Goal: Check status: Check status

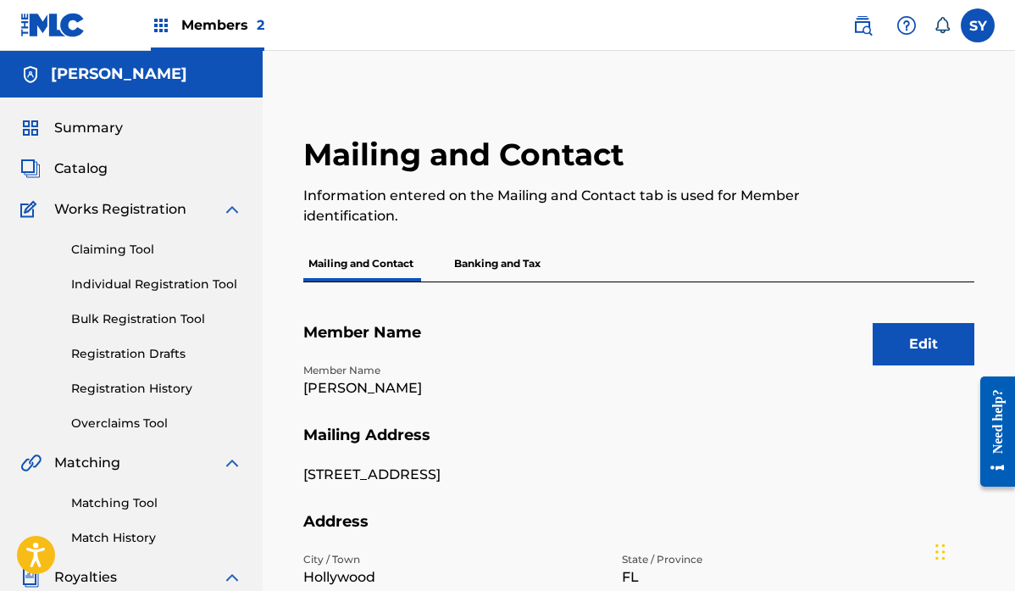
click at [83, 125] on span "Summary" at bounding box center [88, 128] width 69 height 20
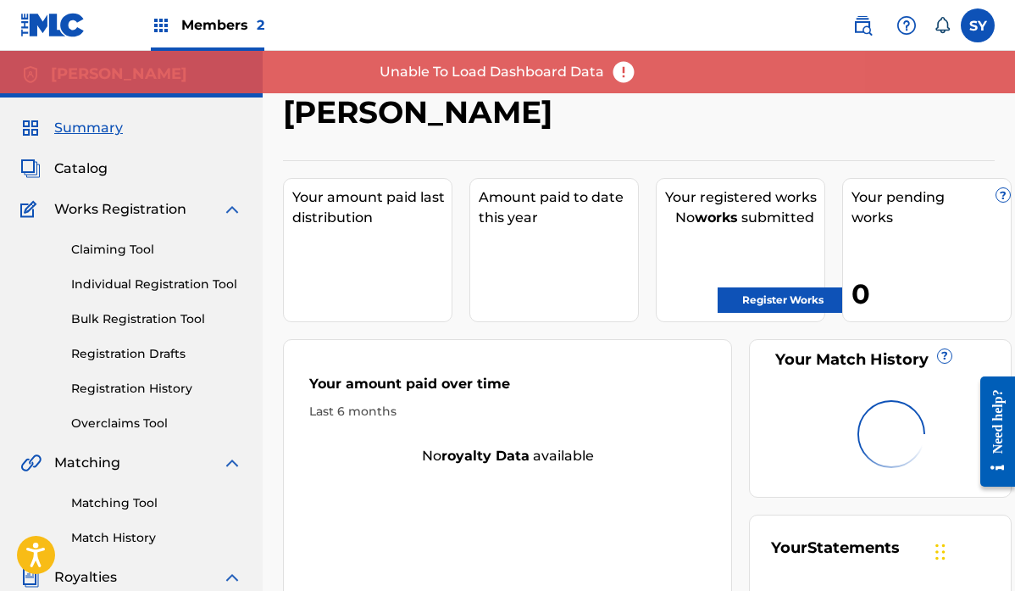
click at [88, 87] on div "Unable To Load Dashboard Data" at bounding box center [507, 72] width 1015 height 42
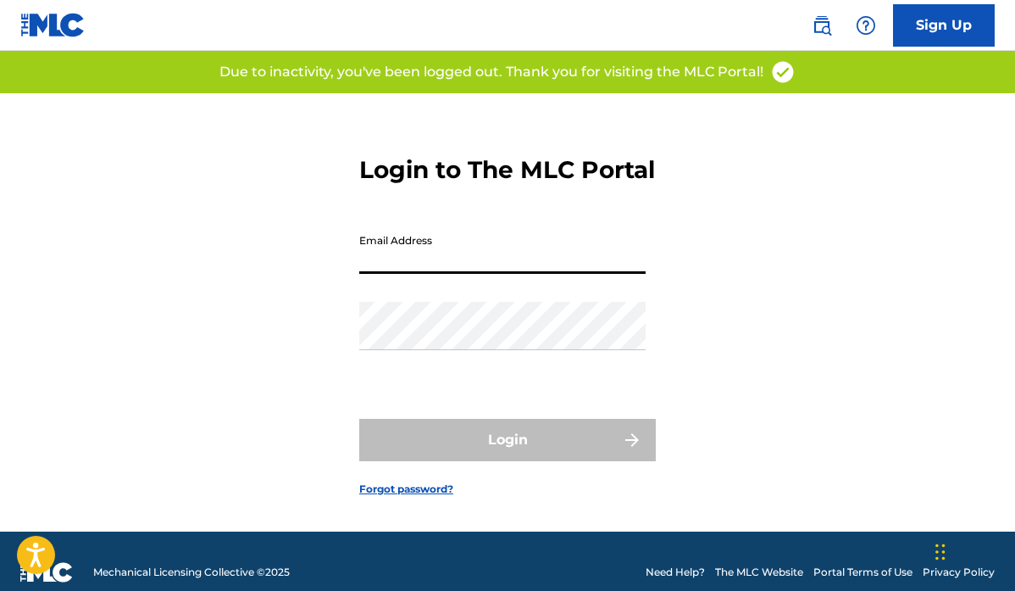
click at [442, 266] on input "Email Address" at bounding box center [502, 249] width 287 height 48
click at [275, 350] on div "Login to The MLC Portal Email Address Password Login Forgot password?" at bounding box center [507, 312] width 1015 height 438
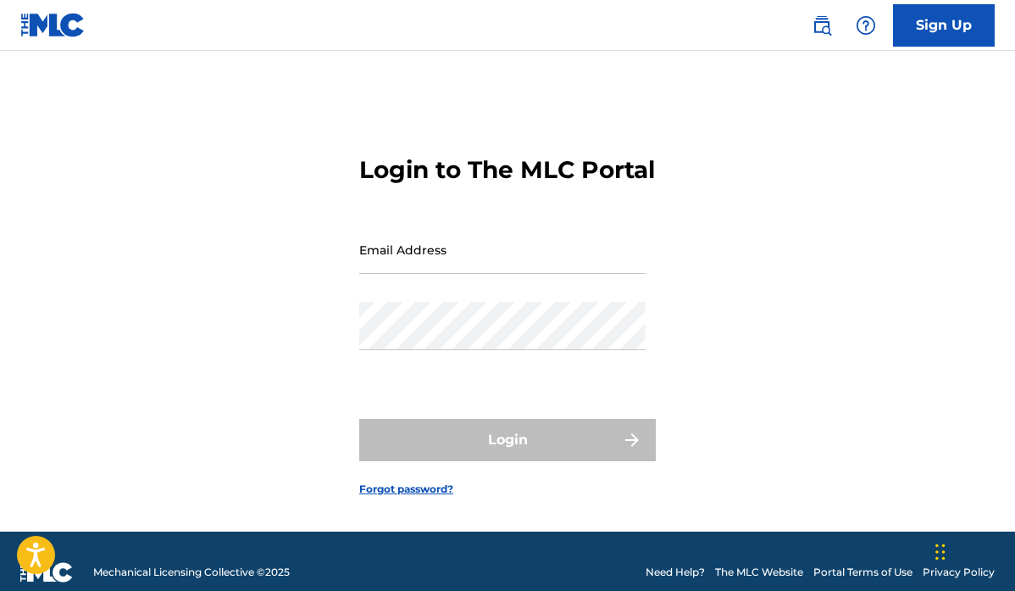
click at [420, 266] on input "Email Address" at bounding box center [502, 249] width 287 height 48
